Goal: Navigation & Orientation: Find specific page/section

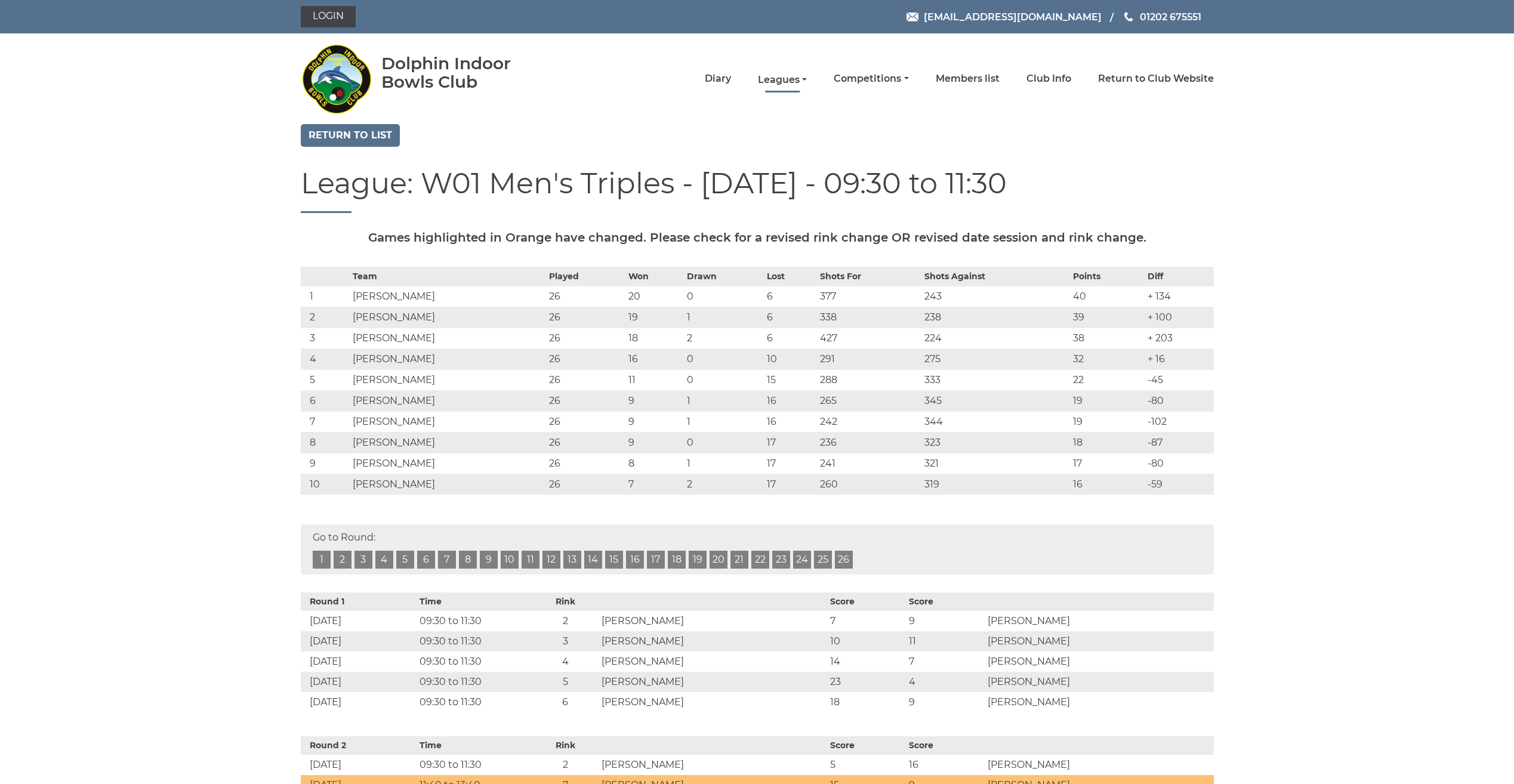
click at [769, 79] on link "Leagues" at bounding box center [783, 80] width 49 height 13
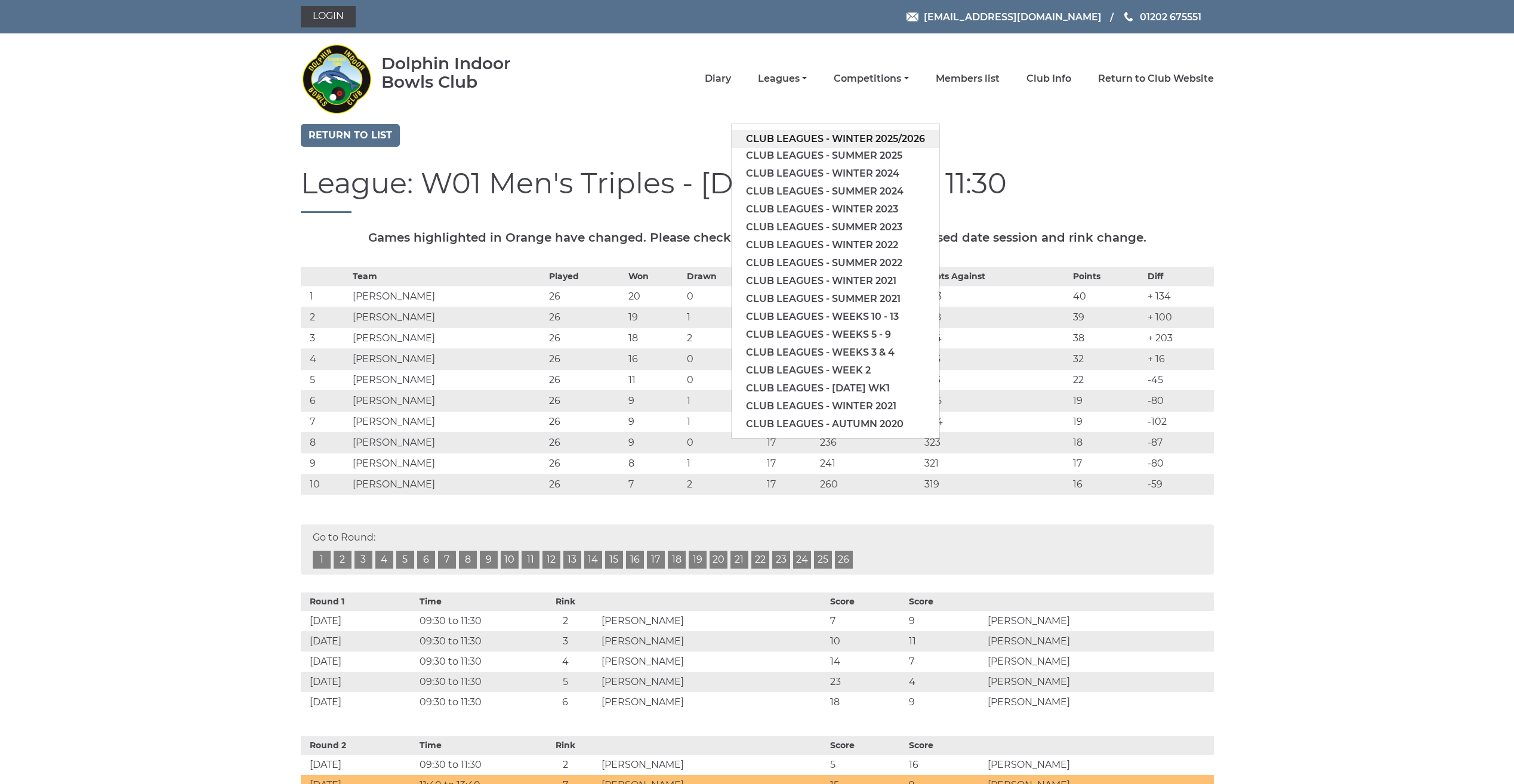
click at [775, 136] on link "Club leagues - Winter 2025/2026" at bounding box center [835, 139] width 208 height 18
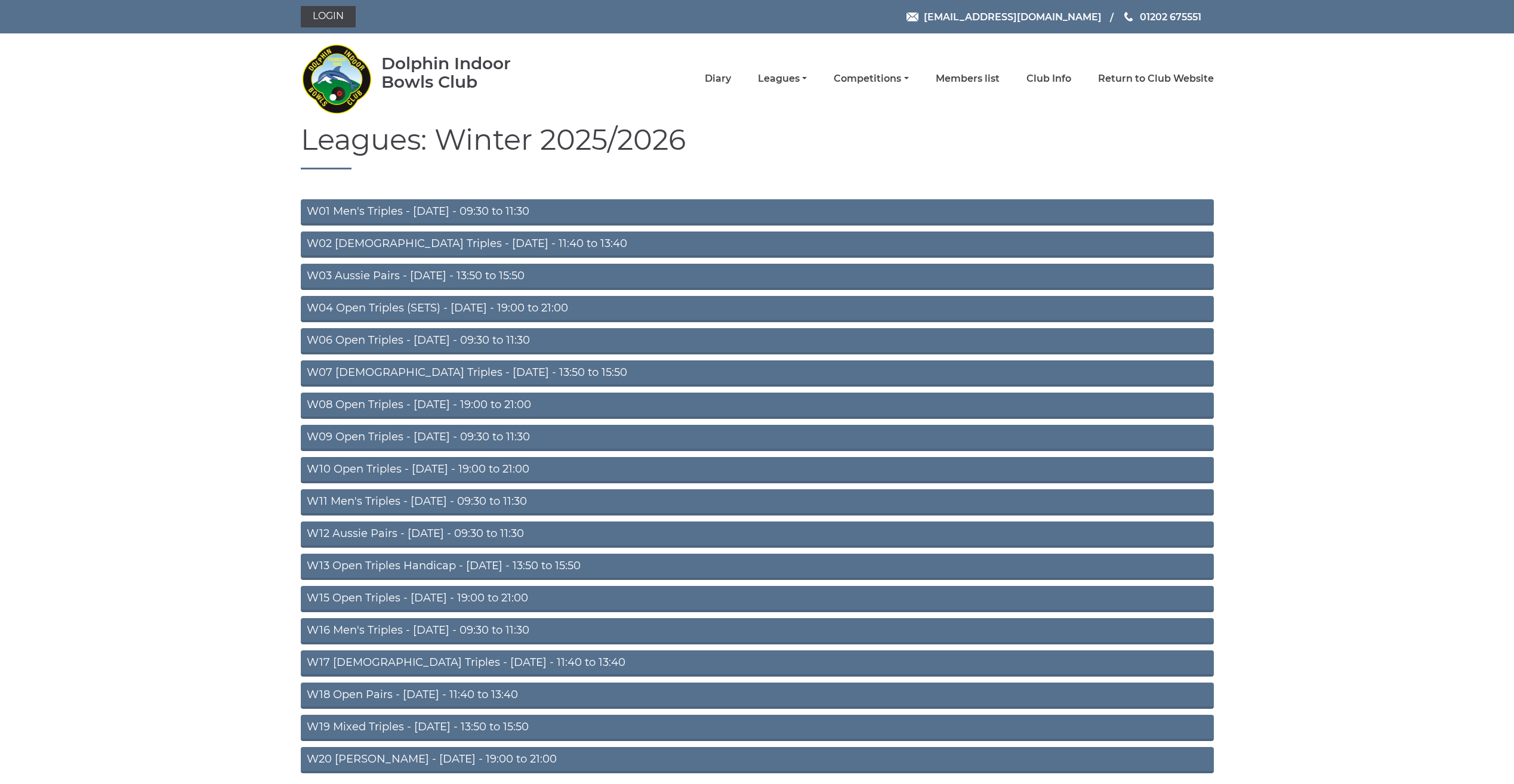
click at [440, 211] on link "W01 Men's Triples - [DATE] - 09:30 to 11:30" at bounding box center [757, 212] width 913 height 26
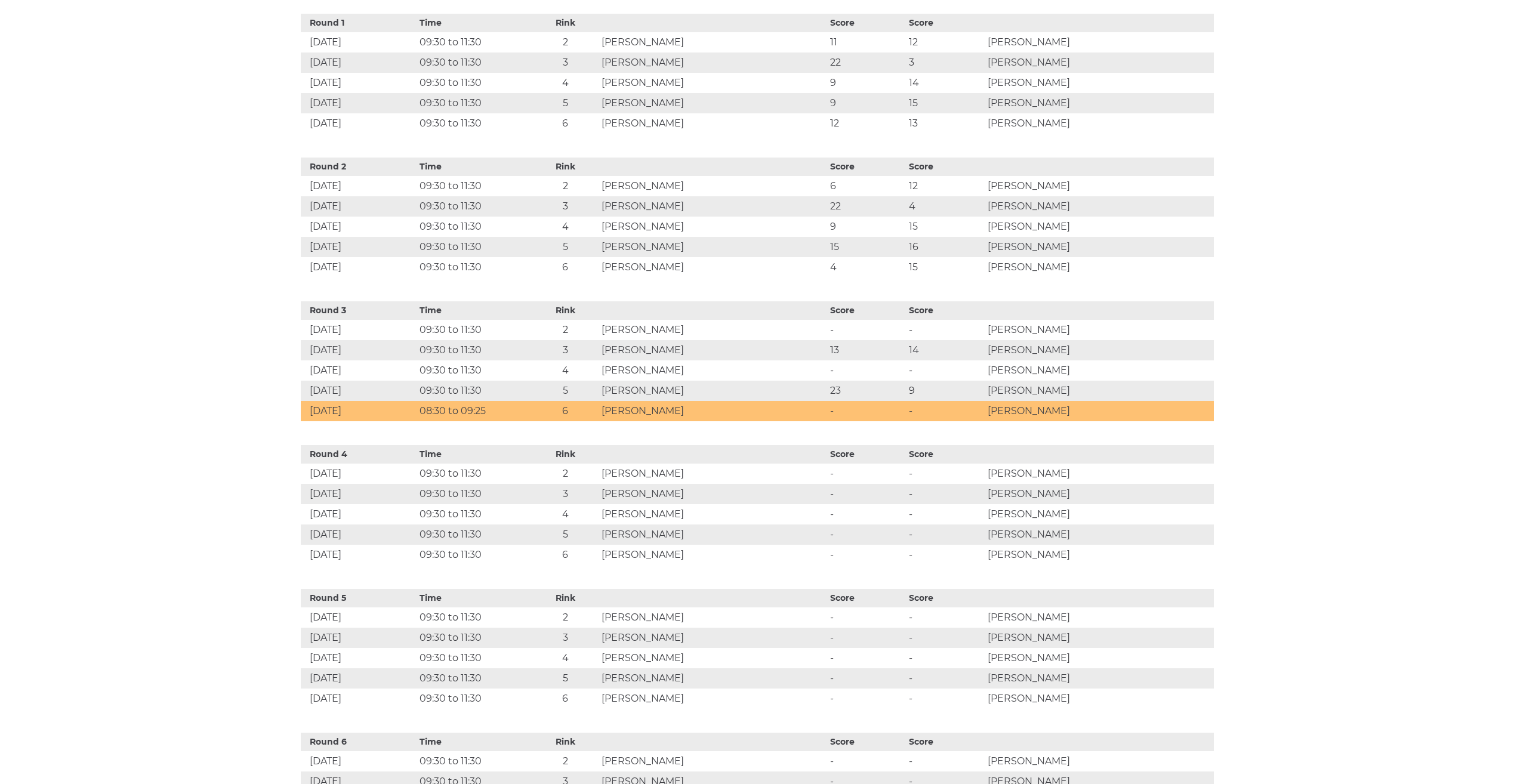
scroll to position [596, 0]
